Goal: Navigation & Orientation: Find specific page/section

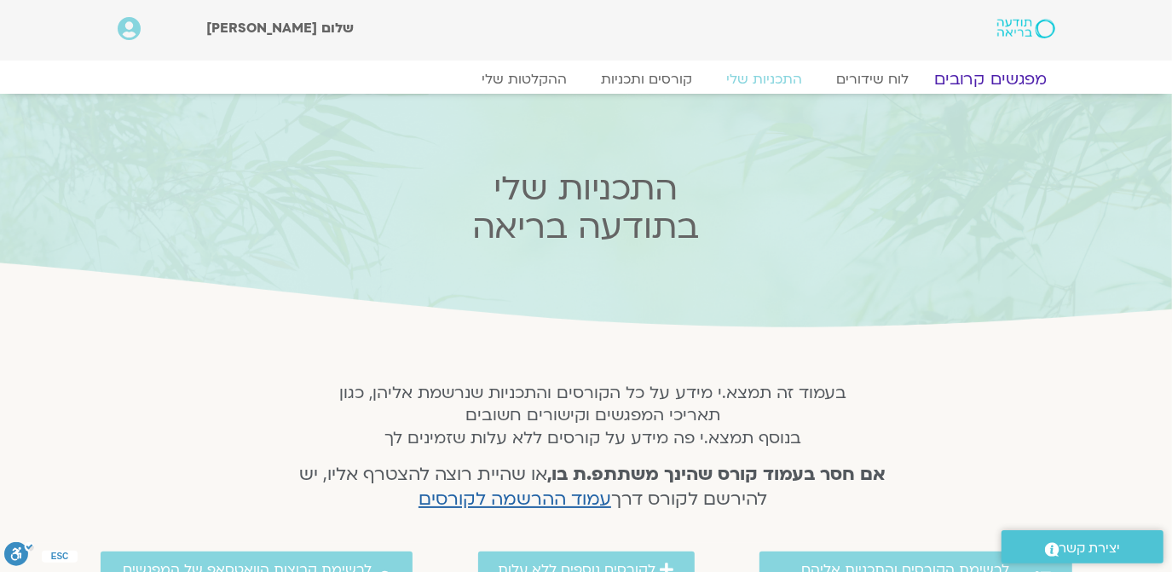
click at [972, 72] on link "מפגשים קרובים" at bounding box center [990, 79] width 154 height 20
